Goal: Participate in discussion

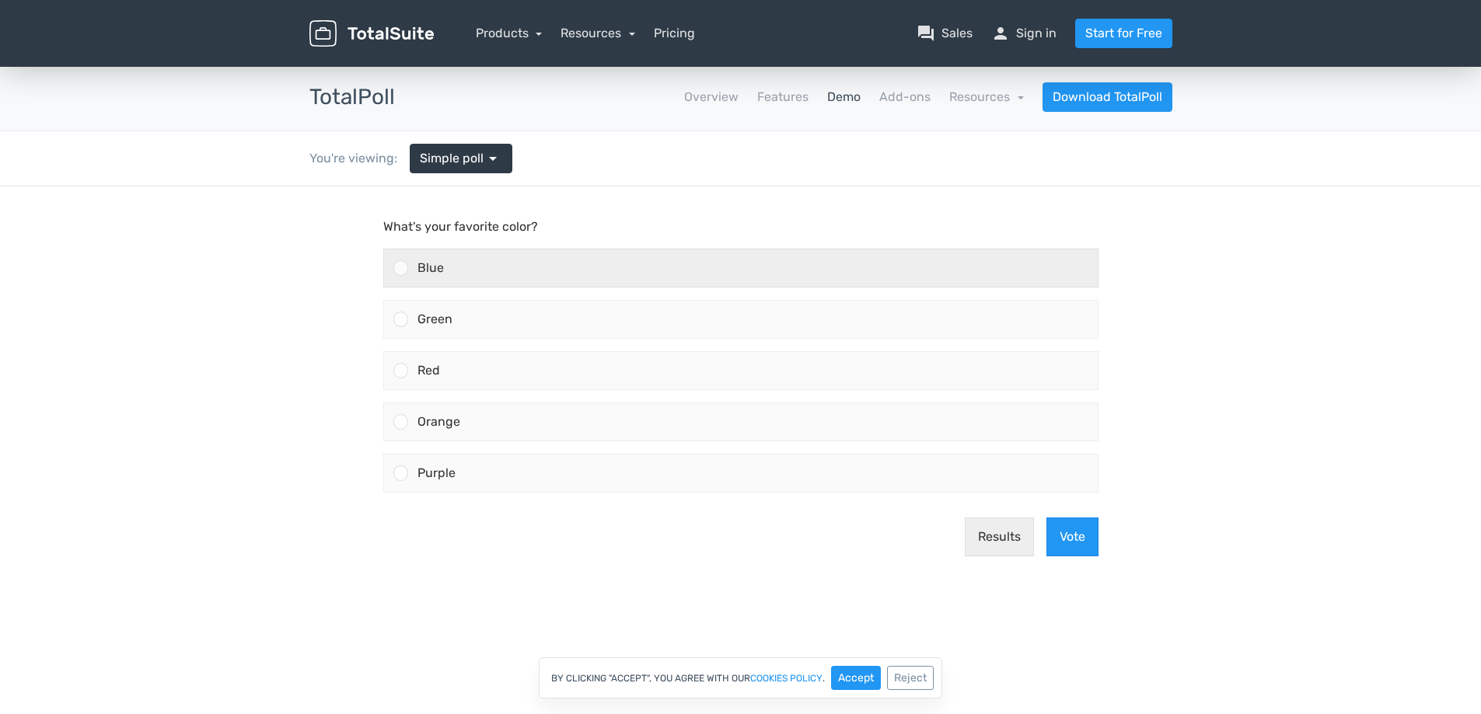
click at [494, 264] on div "Blue" at bounding box center [753, 268] width 690 height 37
click at [400, 268] on input "Blue" at bounding box center [400, 268] width 0 height 0
click at [450, 267] on div "Blue" at bounding box center [753, 268] width 690 height 37
click at [400, 268] on input "Blue" at bounding box center [400, 268] width 0 height 0
click at [397, 275] on div at bounding box center [400, 267] width 15 height 15
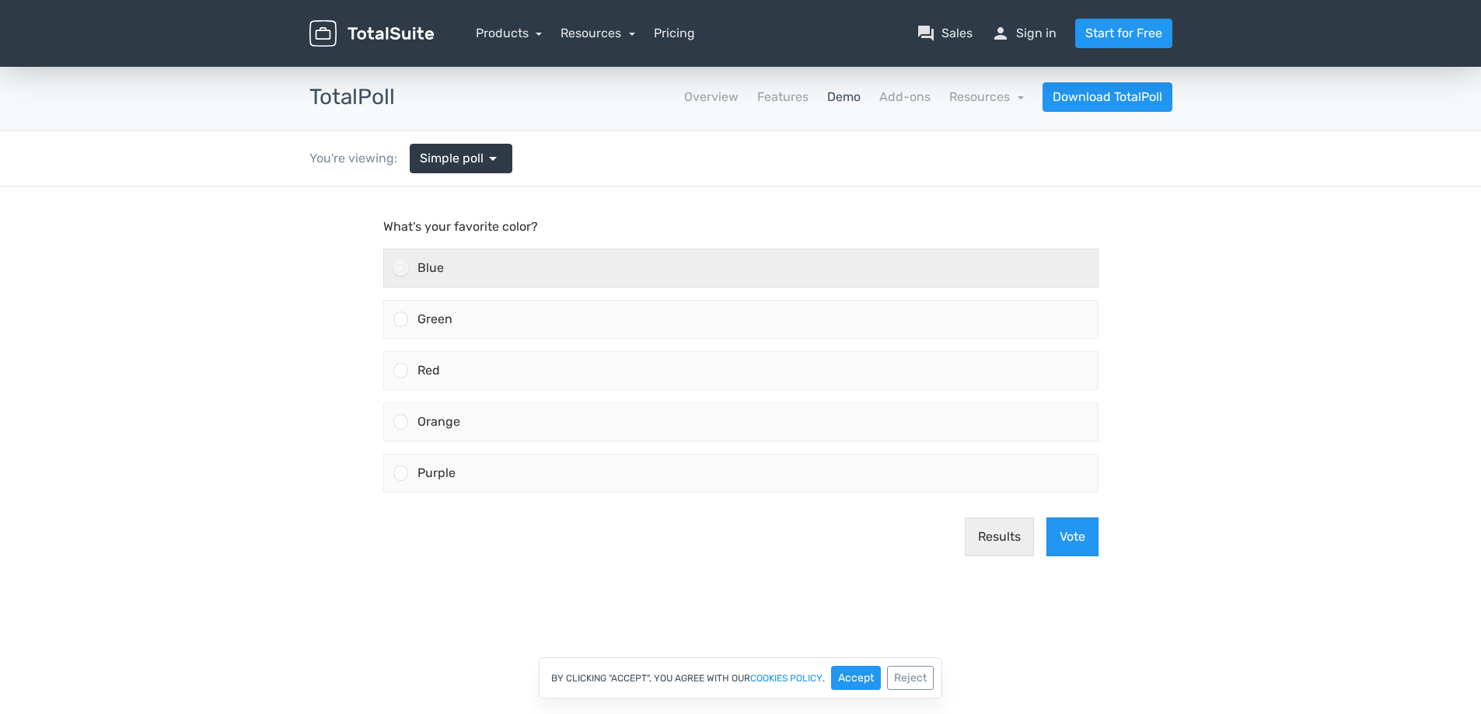
click at [400, 268] on input "Blue" at bounding box center [400, 268] width 0 height 0
click at [403, 265] on icon at bounding box center [400, 268] width 9 height 9
click at [400, 268] on input "Blue" at bounding box center [400, 268] width 0 height 0
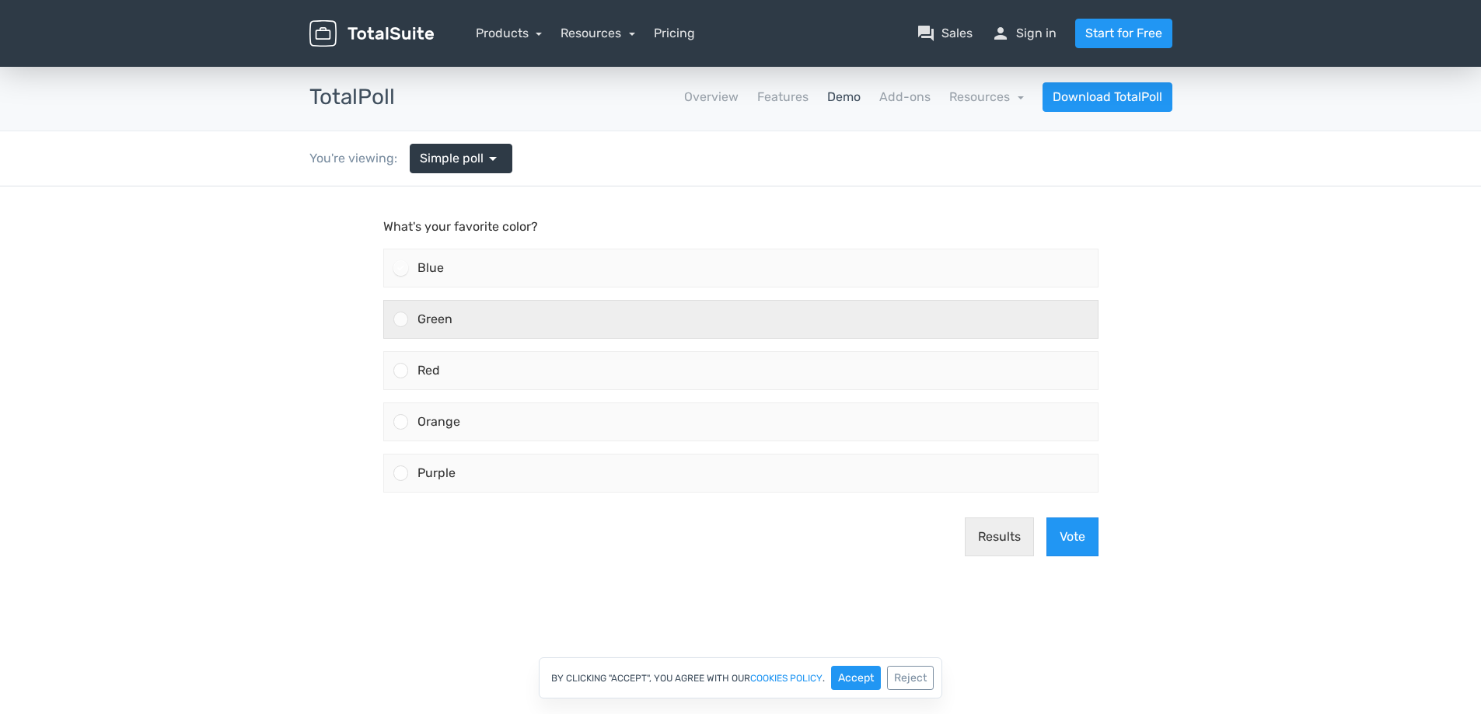
click at [384, 305] on div at bounding box center [396, 319] width 24 height 37
click at [400, 320] on input "Green" at bounding box center [400, 320] width 0 height 0
click at [399, 318] on icon at bounding box center [400, 319] width 9 height 9
click at [400, 320] on input "Green" at bounding box center [400, 320] width 0 height 0
click at [414, 325] on div "Green" at bounding box center [753, 319] width 690 height 37
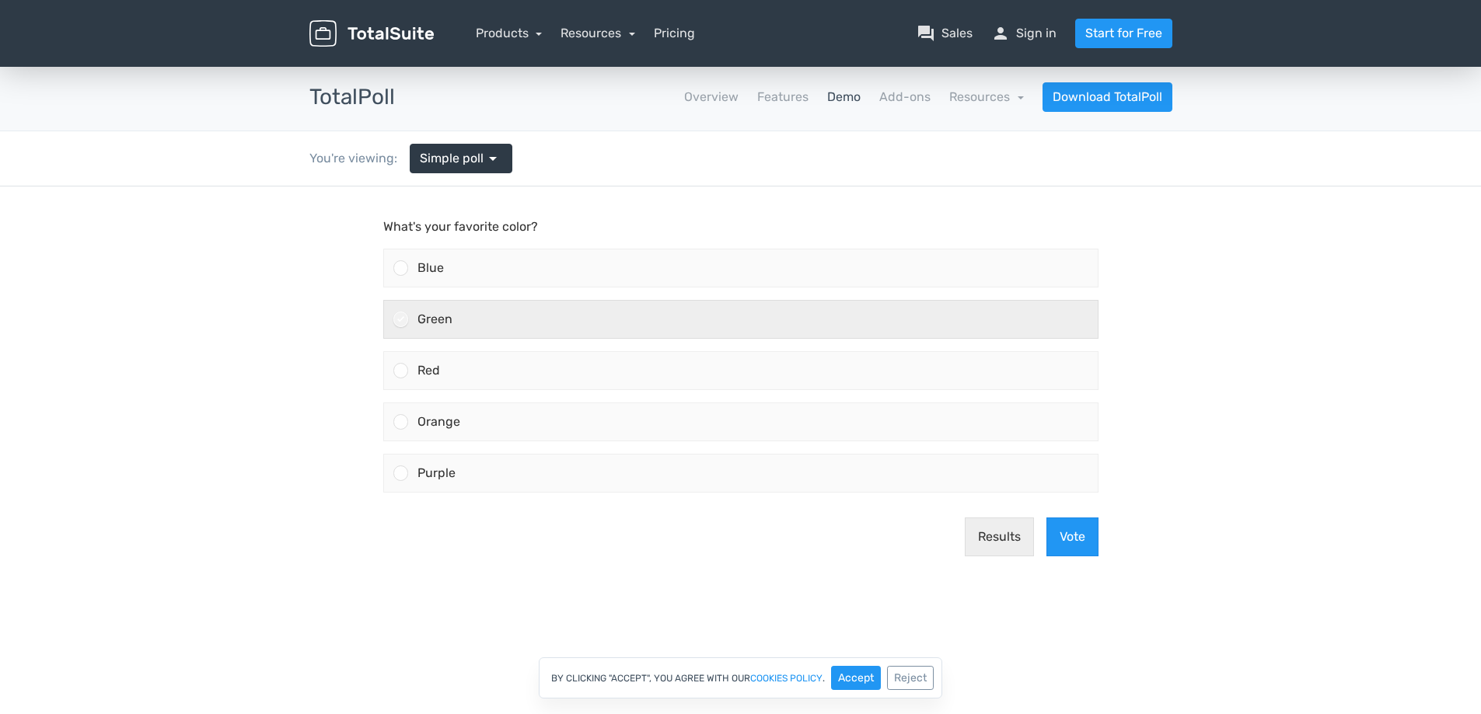
click at [400, 320] on input "Green" at bounding box center [400, 320] width 0 height 0
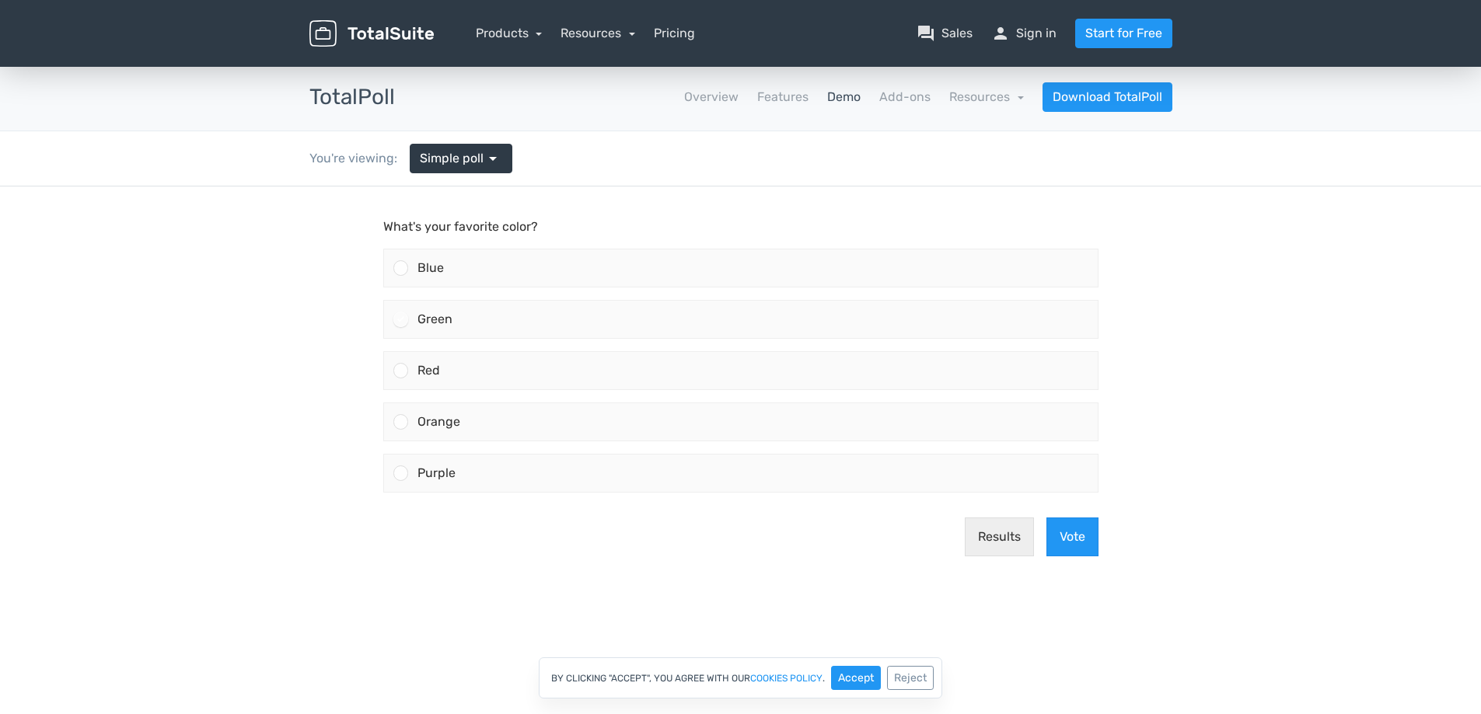
click at [1048, 515] on div "Results Vote" at bounding box center [741, 537] width 728 height 64
click at [1091, 532] on button "Vote" at bounding box center [1072, 537] width 52 height 39
